Goal: Task Accomplishment & Management: Manage account settings

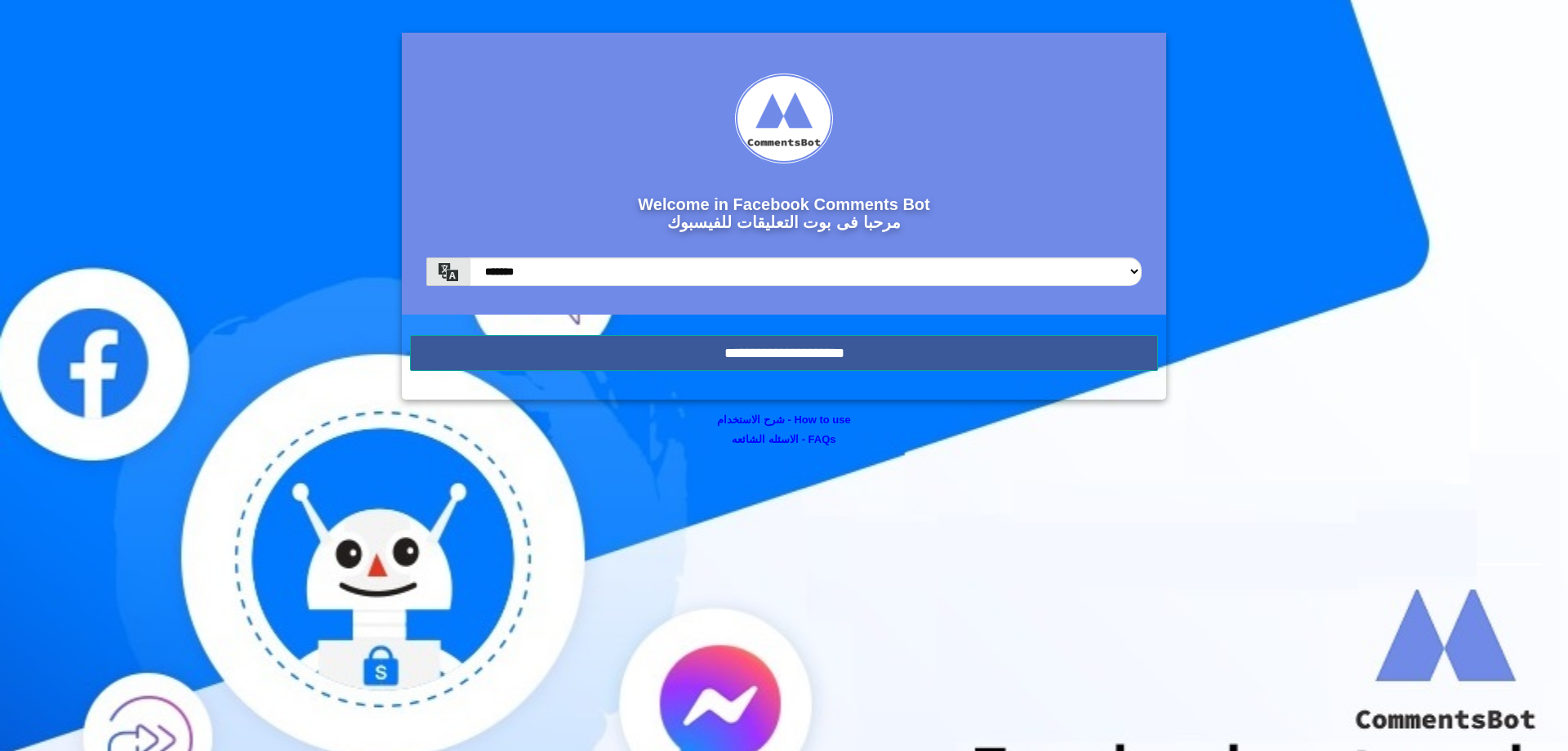
click at [948, 331] on form "Welcome in Facebook Comments Bot مرحبا فى بوت التعليقات للفيسبوك ******* ******…" at bounding box center [784, 216] width 765 height 367
click at [946, 343] on input "**********" at bounding box center [784, 353] width 748 height 36
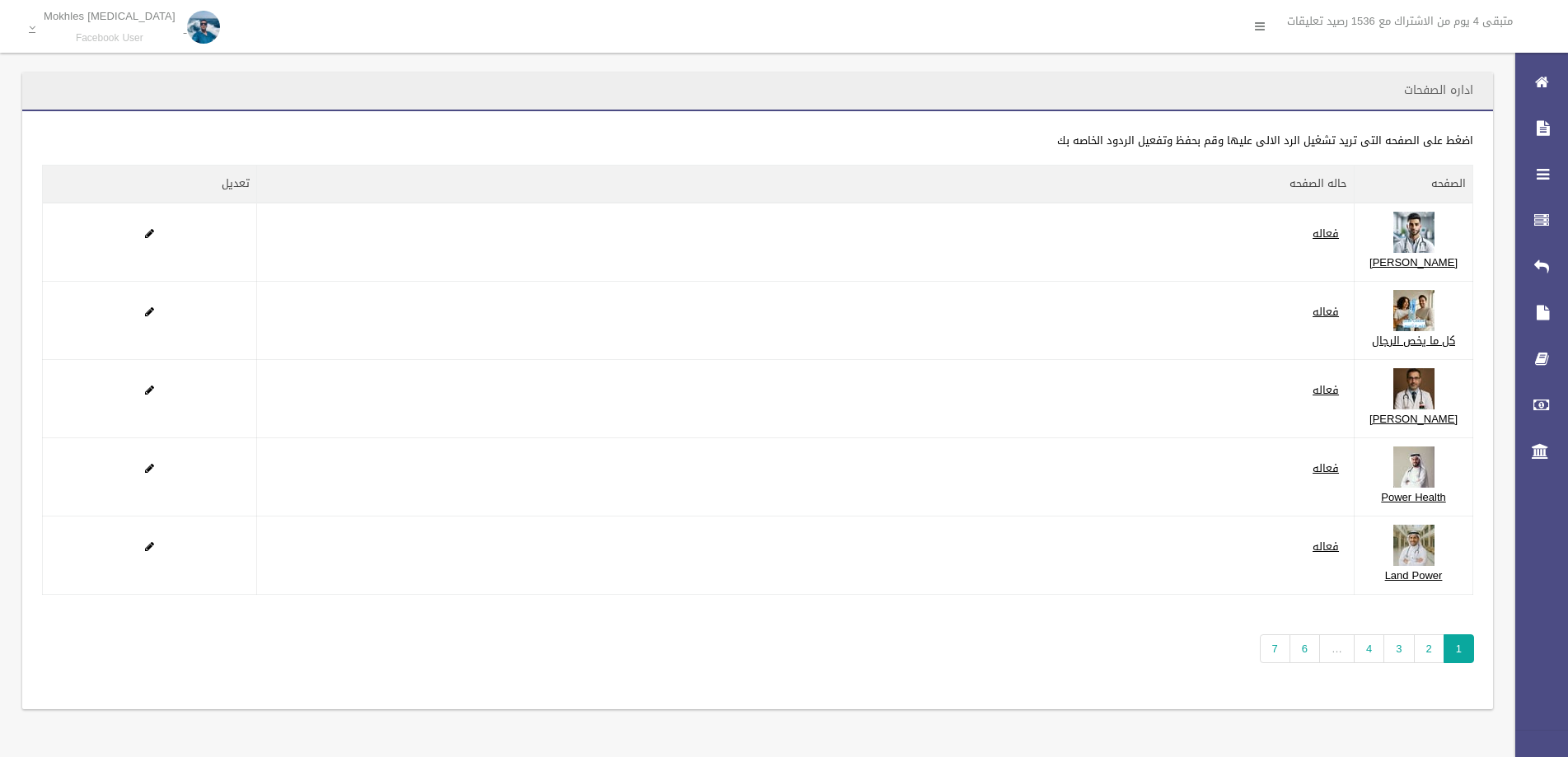
scroll to position [110, 0]
click at [1269, 653] on link "7" at bounding box center [1275, 648] width 30 height 29
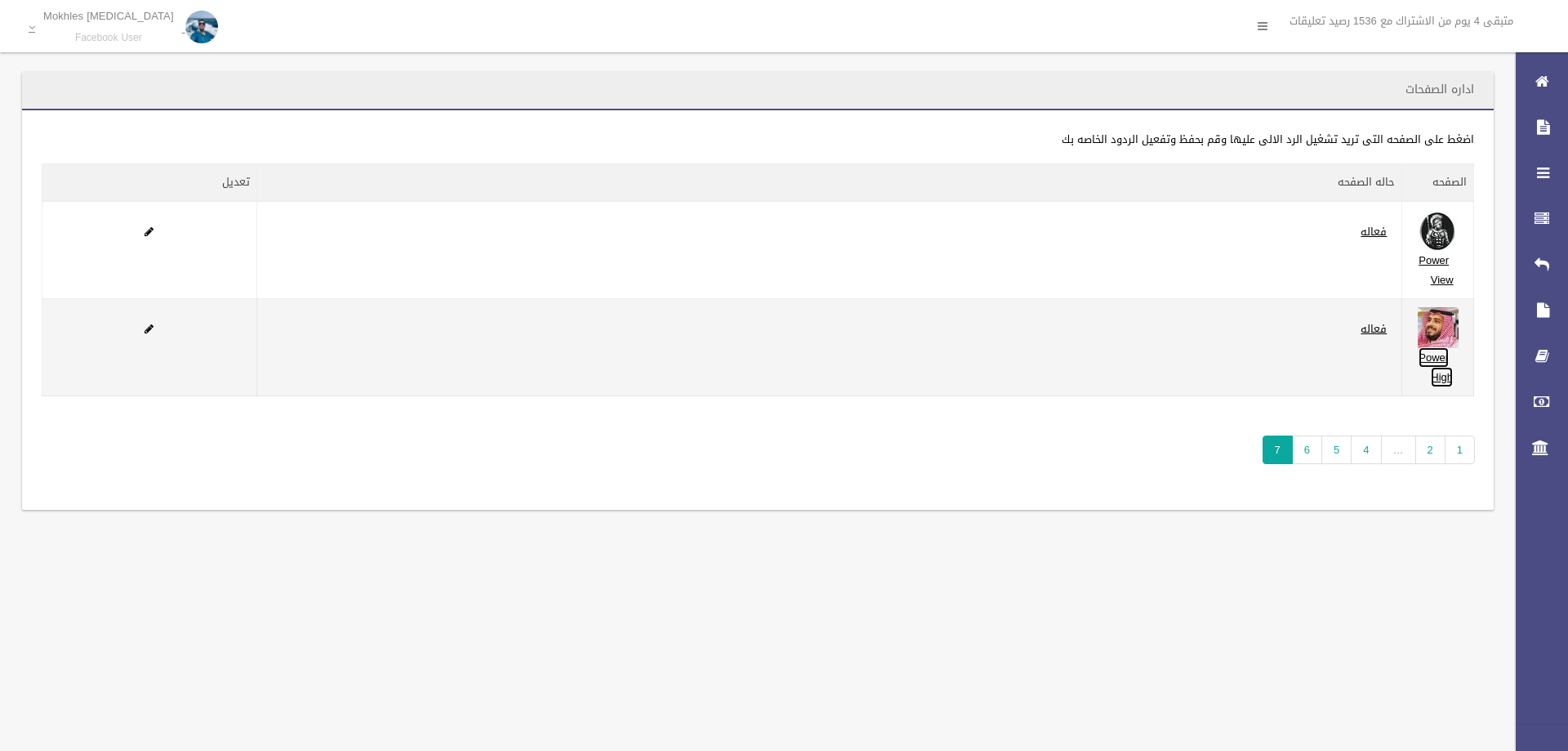
click at [1437, 376] on link "Power High" at bounding box center [1435, 367] width 35 height 40
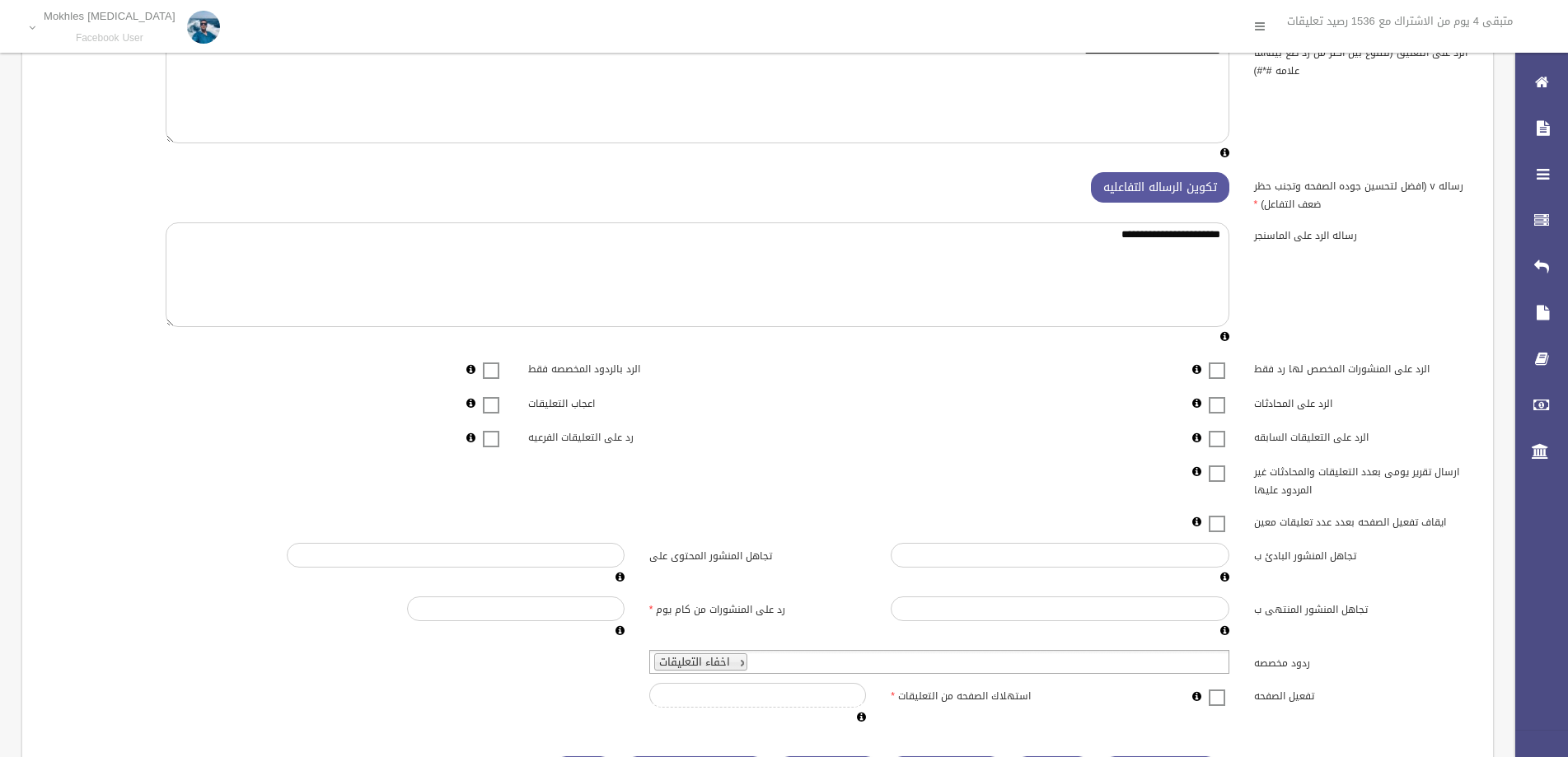
scroll to position [195, 0]
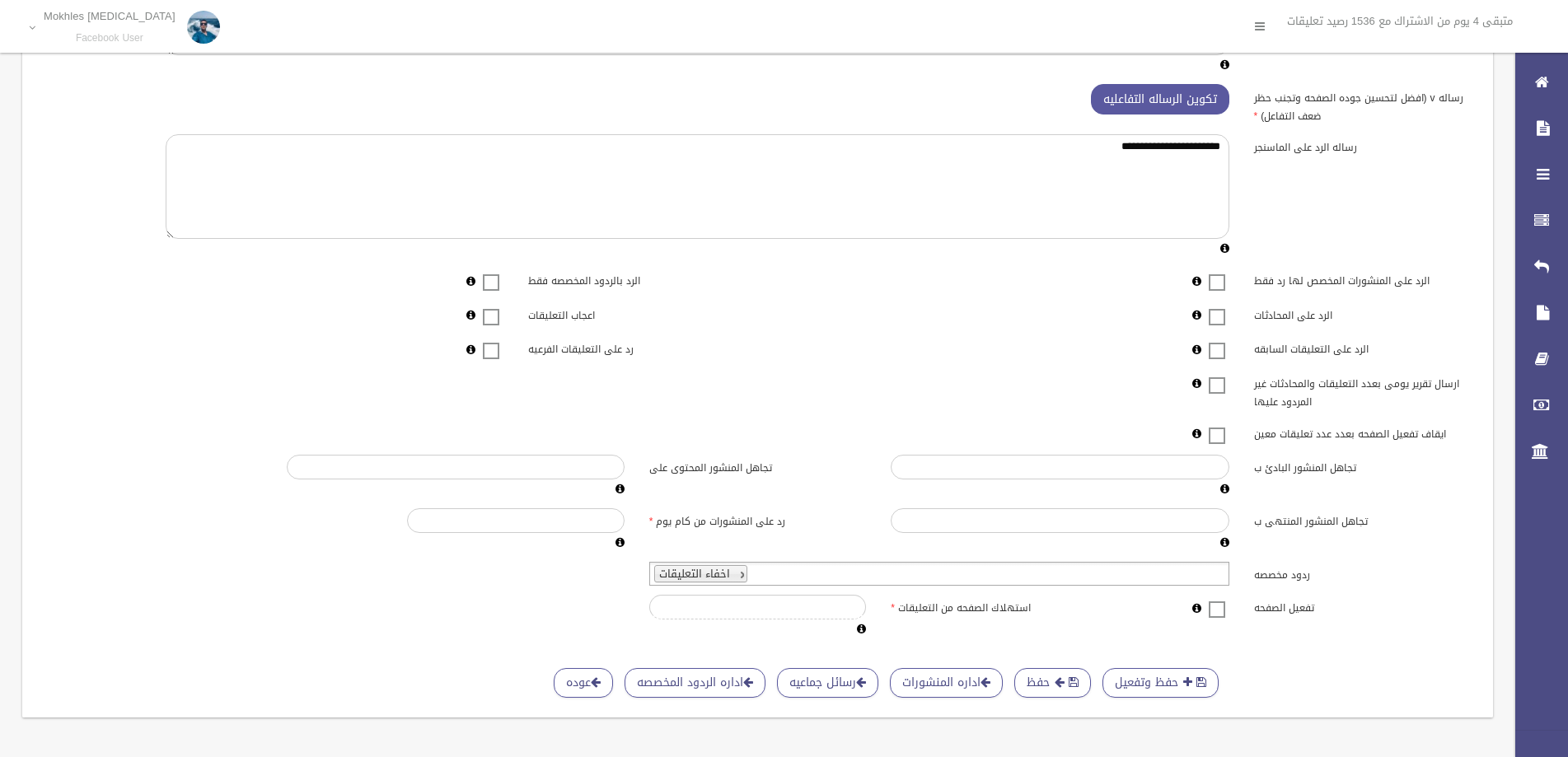
click at [1214, 599] on span at bounding box center [1217, 599] width 25 height 0
click at [1041, 668] on button "حفظ" at bounding box center [1052, 683] width 76 height 30
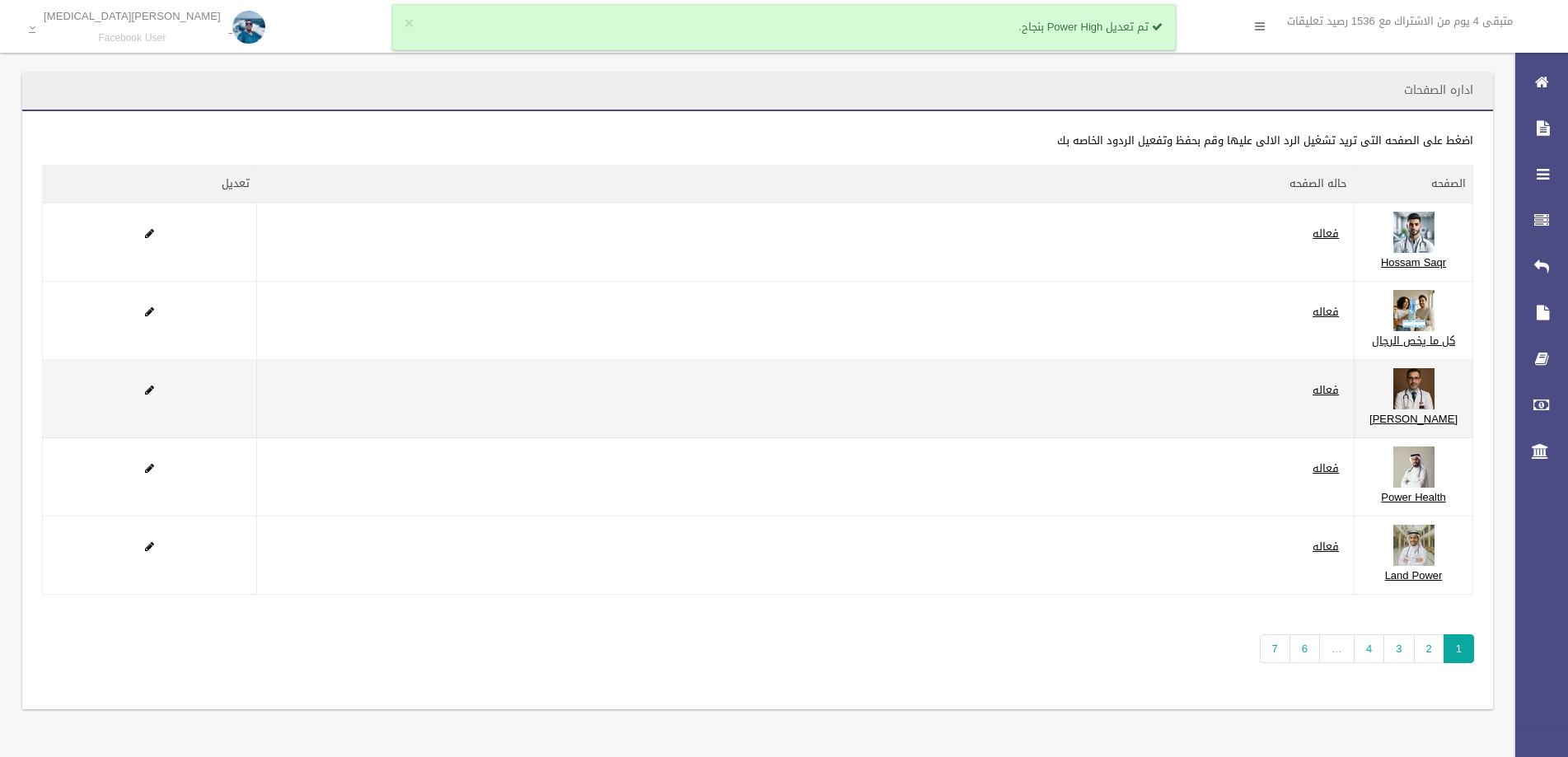
scroll to position [110, 0]
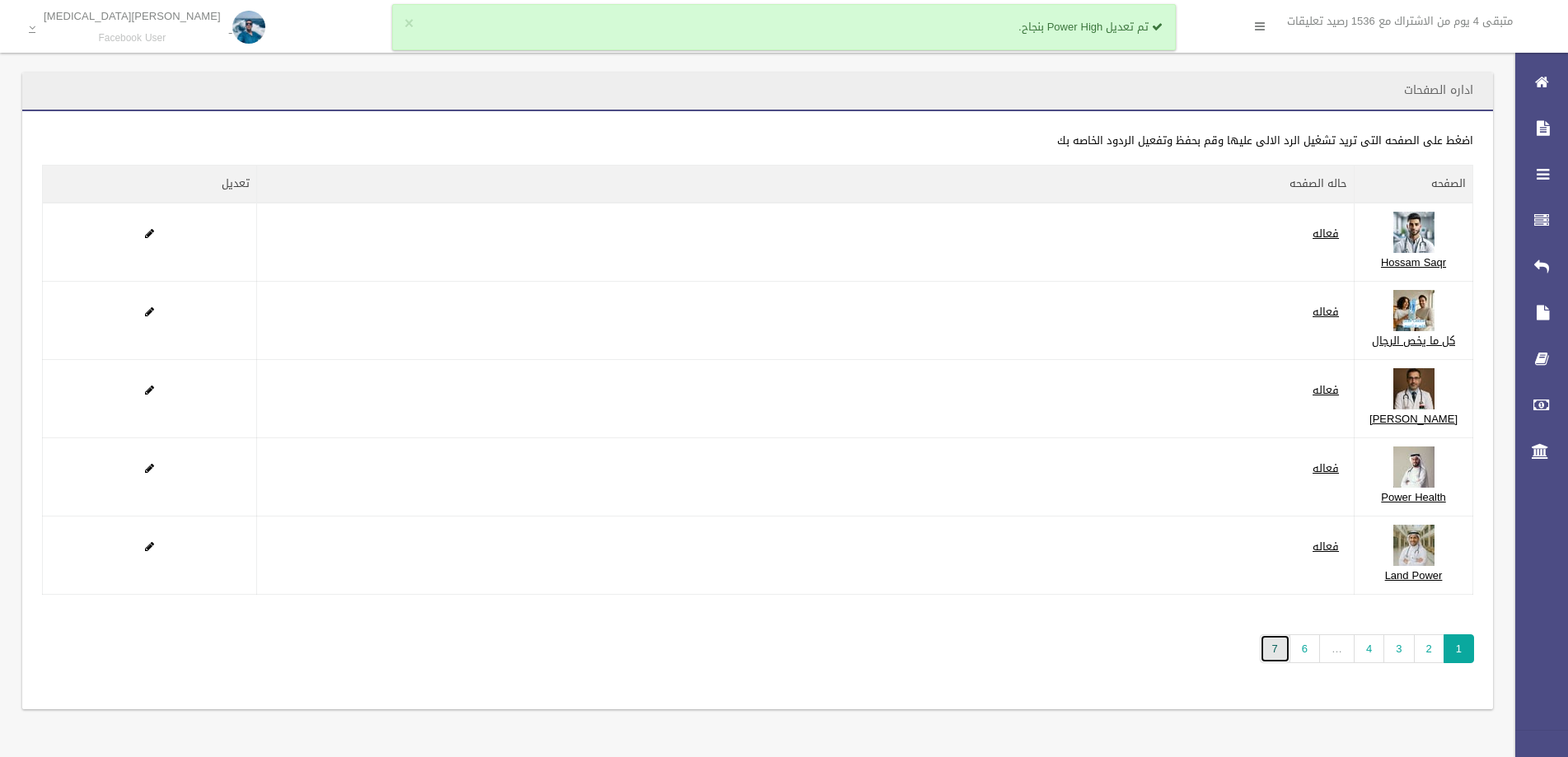
click at [1285, 659] on link "7" at bounding box center [1275, 648] width 30 height 29
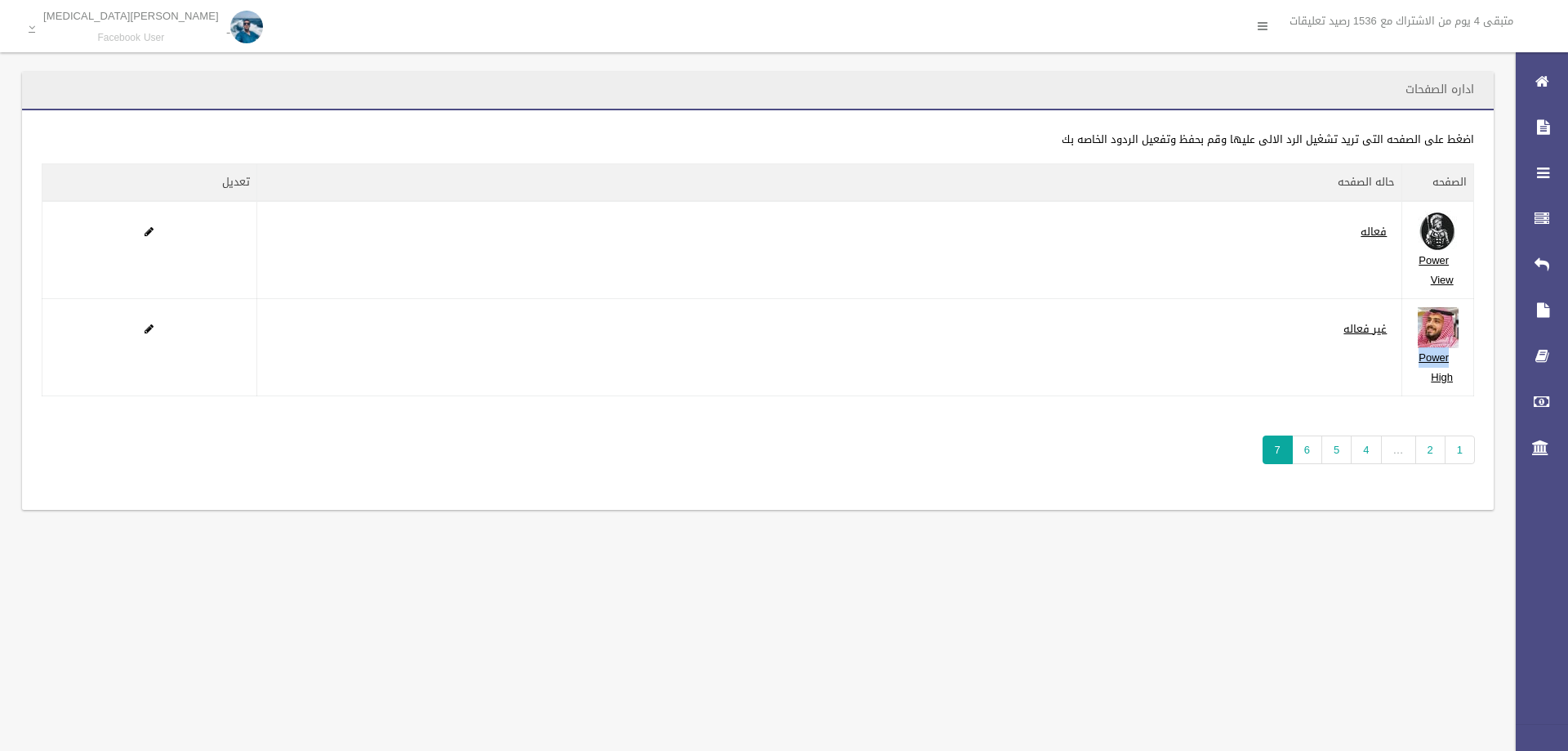
click at [1452, 359] on td "Power High" at bounding box center [1438, 347] width 72 height 97
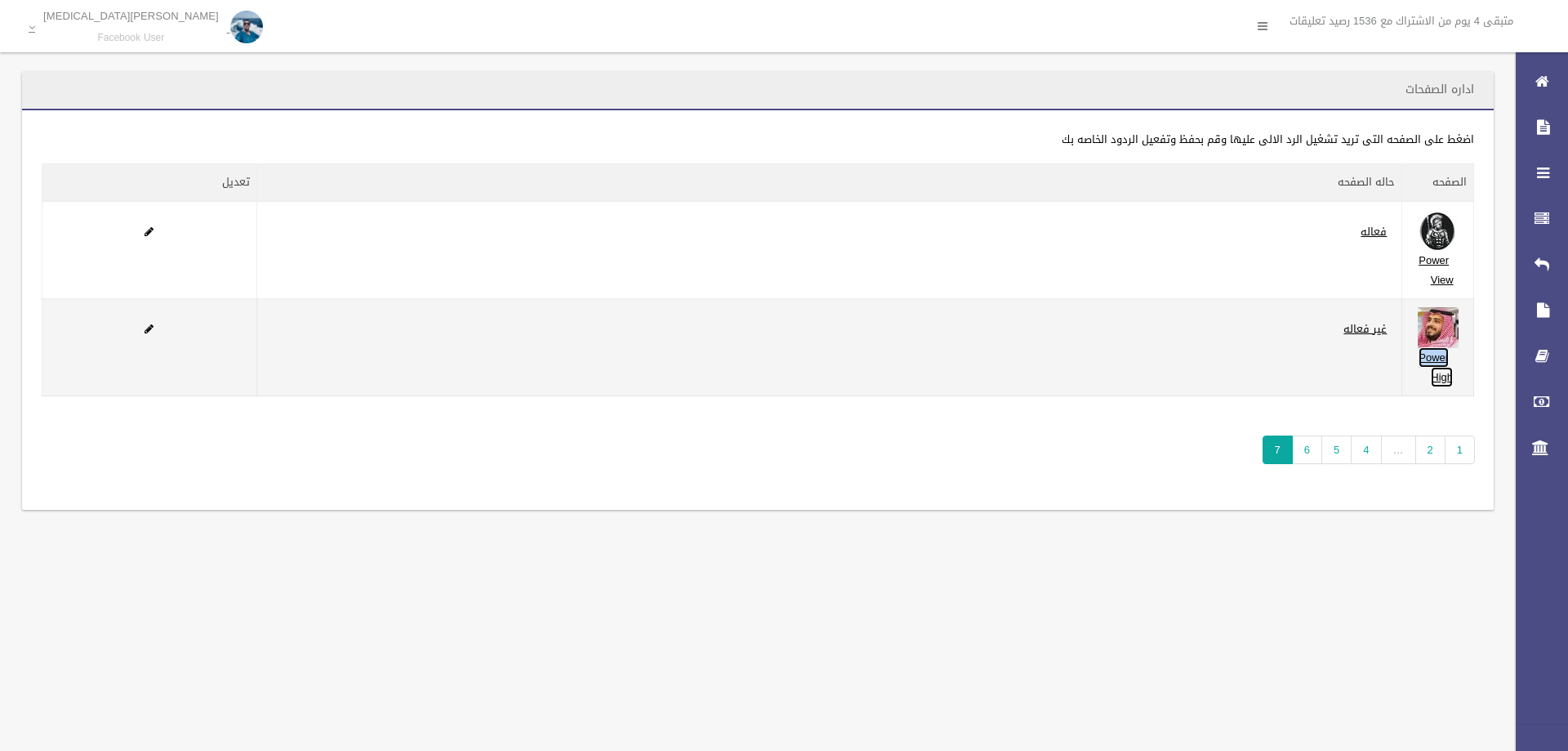
click at [1444, 367] on link "Power High" at bounding box center [1435, 367] width 35 height 40
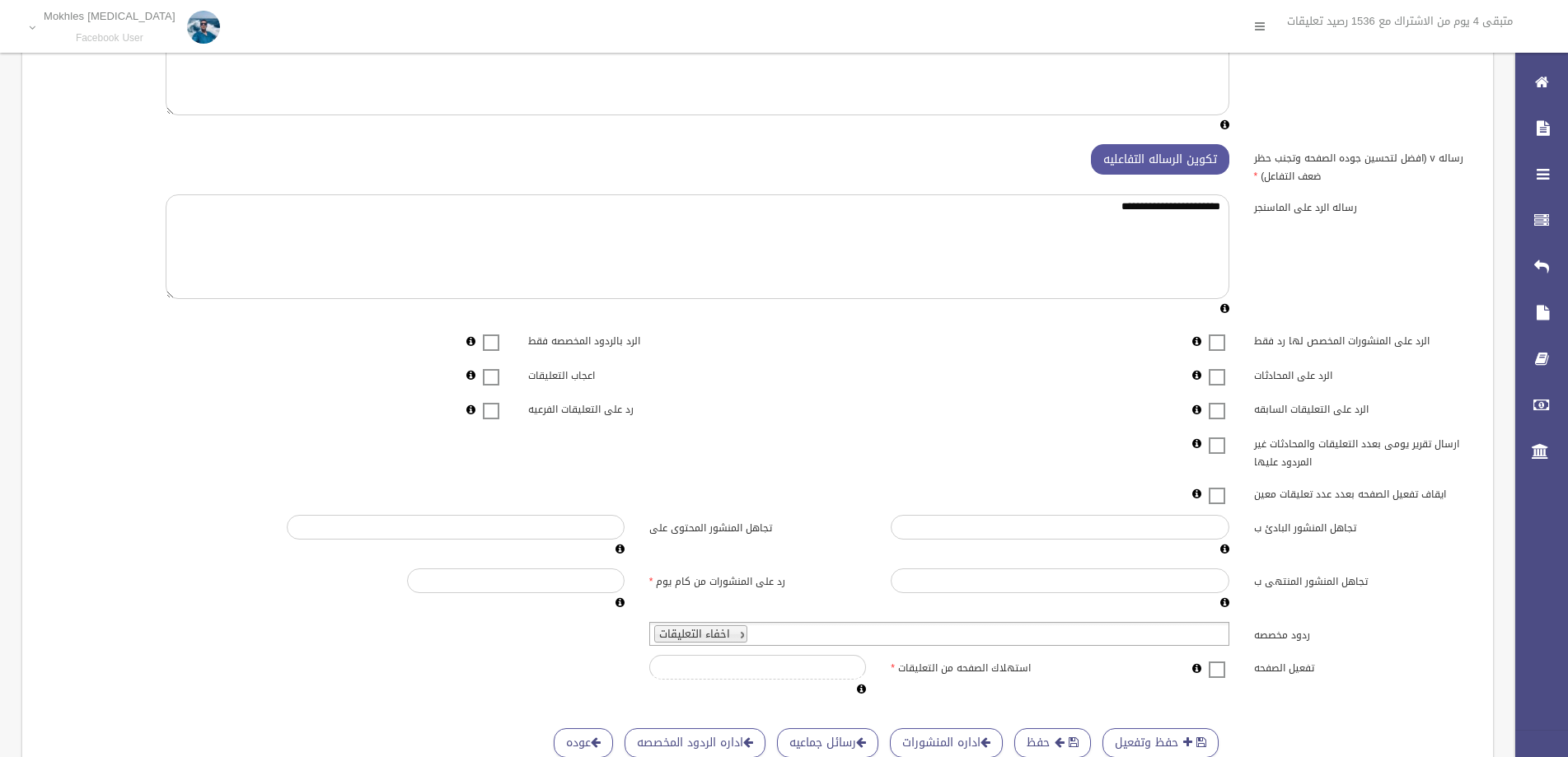
scroll to position [195, 0]
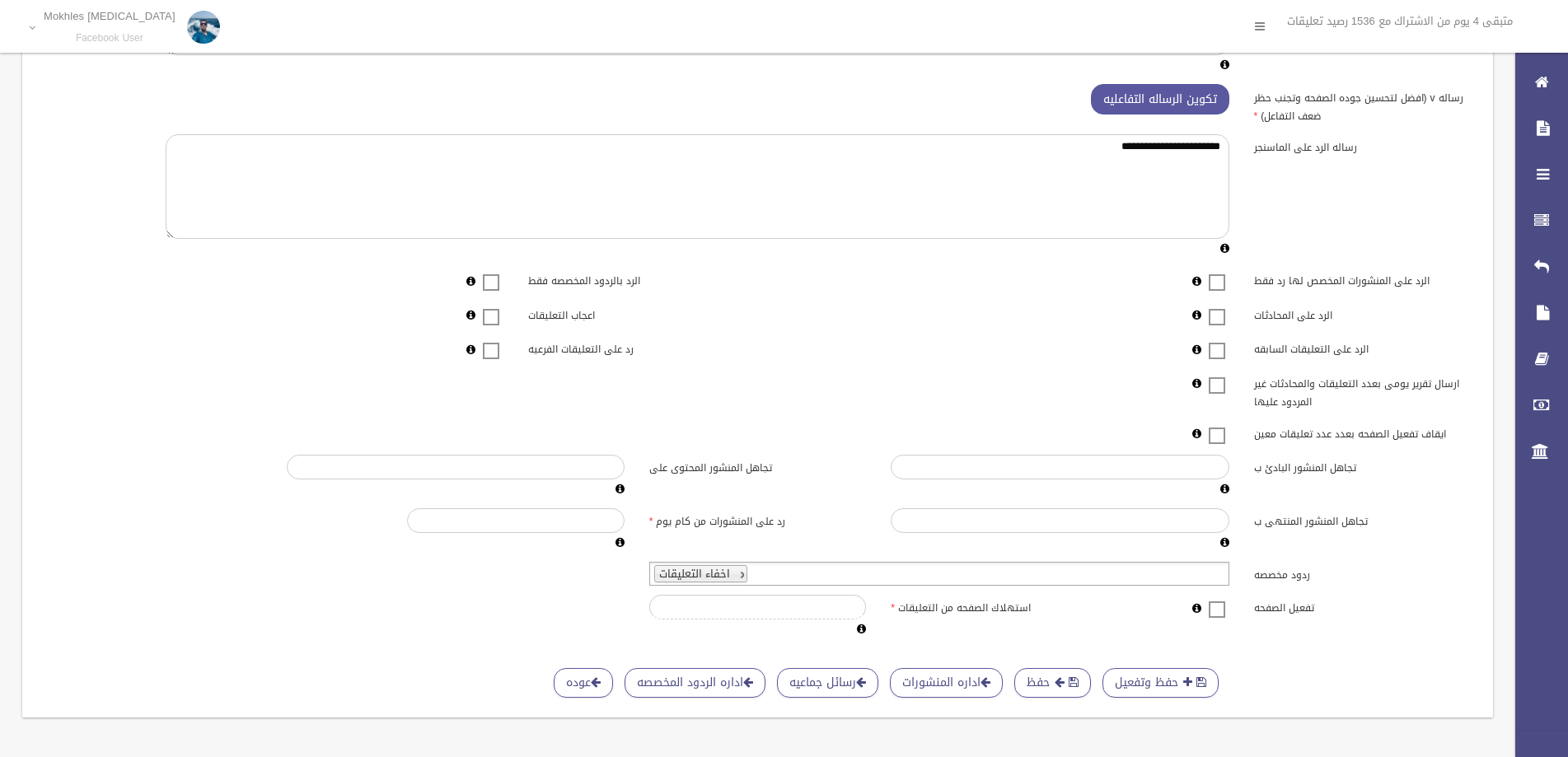
click at [1209, 599] on span at bounding box center [1217, 599] width 25 height 0
click at [1194, 668] on button "حفظ وتفعيل" at bounding box center [1160, 683] width 116 height 30
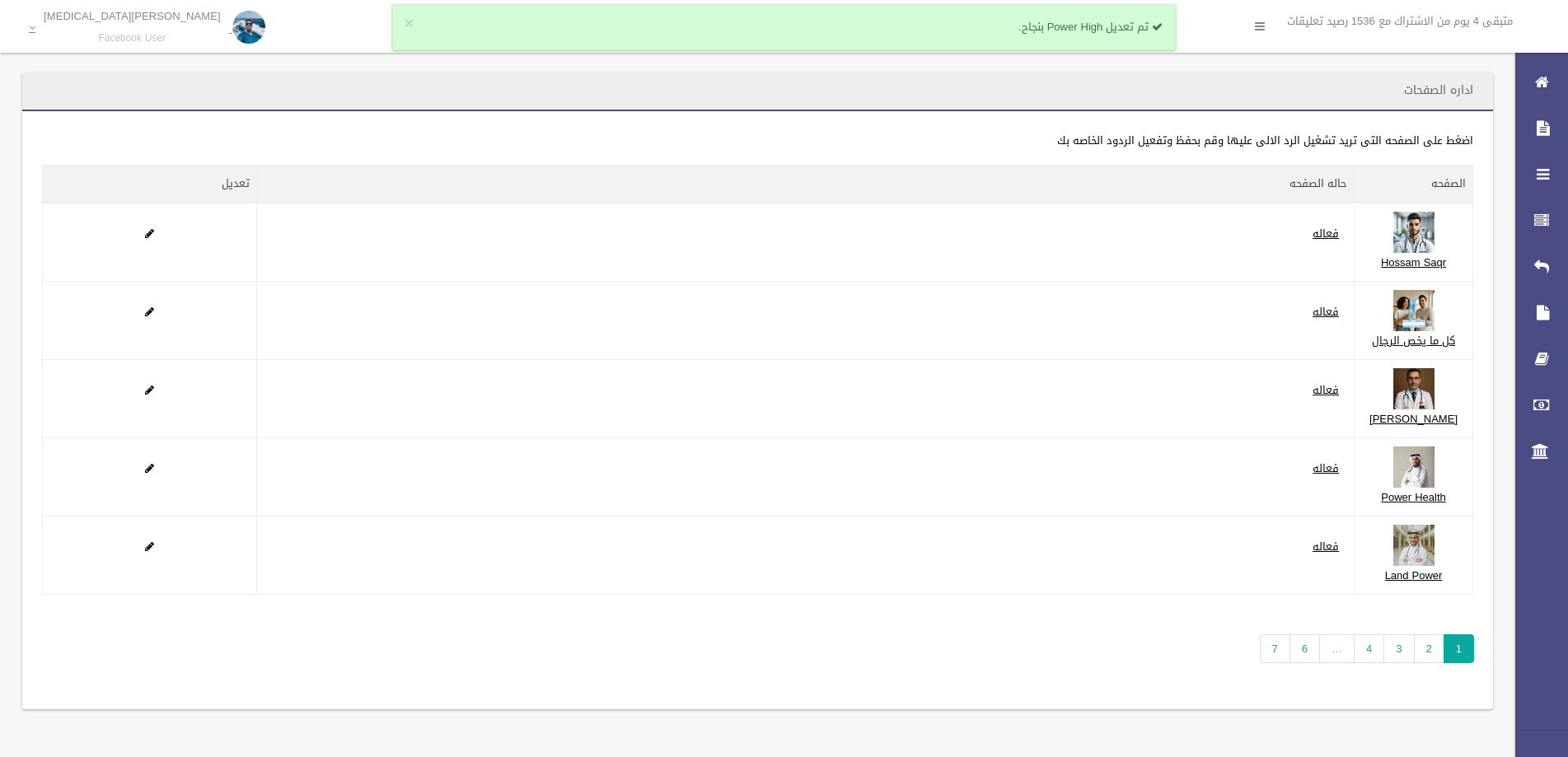
scroll to position [110, 0]
click at [1261, 640] on div "**********" at bounding box center [757, 410] width 1470 height 598
click at [1266, 645] on link "7" at bounding box center [1275, 648] width 30 height 29
